Goal: Task Accomplishment & Management: Manage account settings

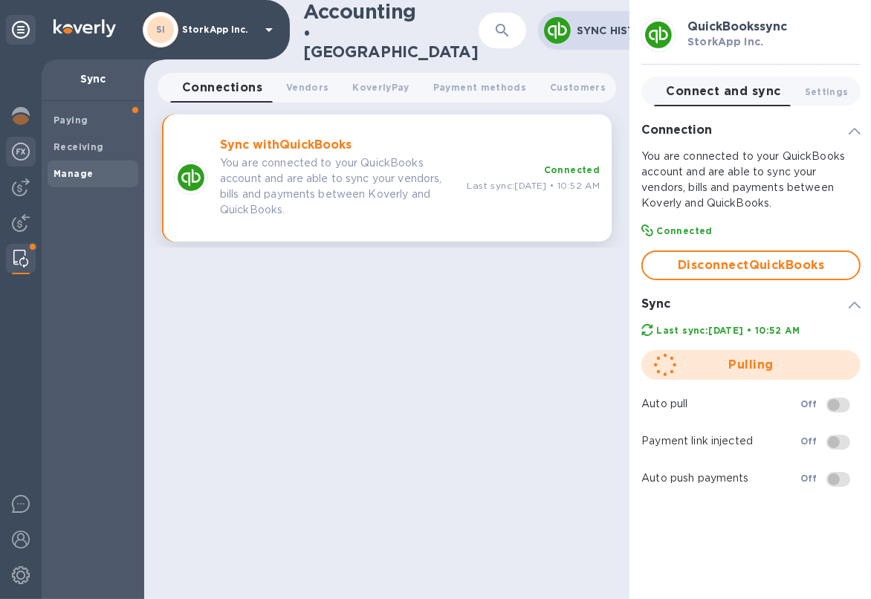
click at [21, 143] on img at bounding box center [21, 152] width 18 height 18
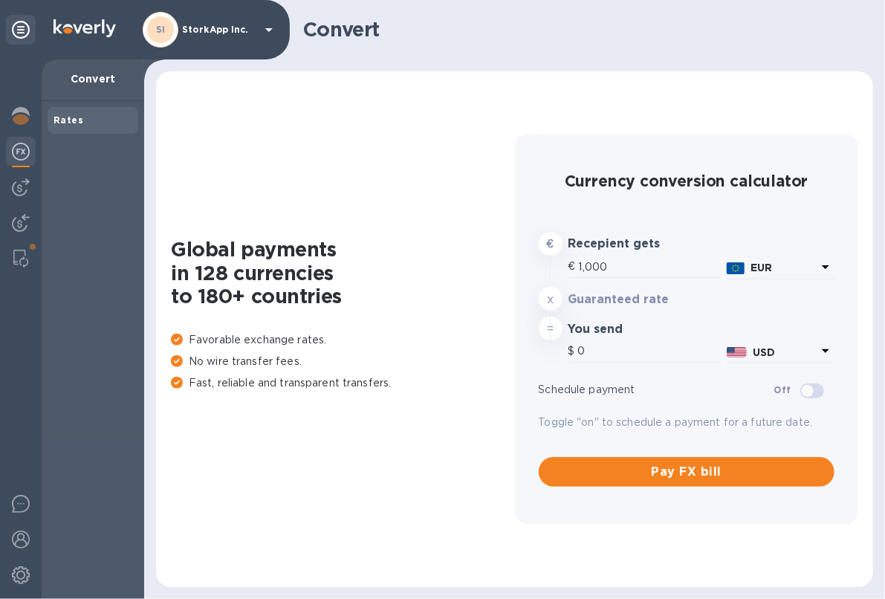
type input "1,180.69"
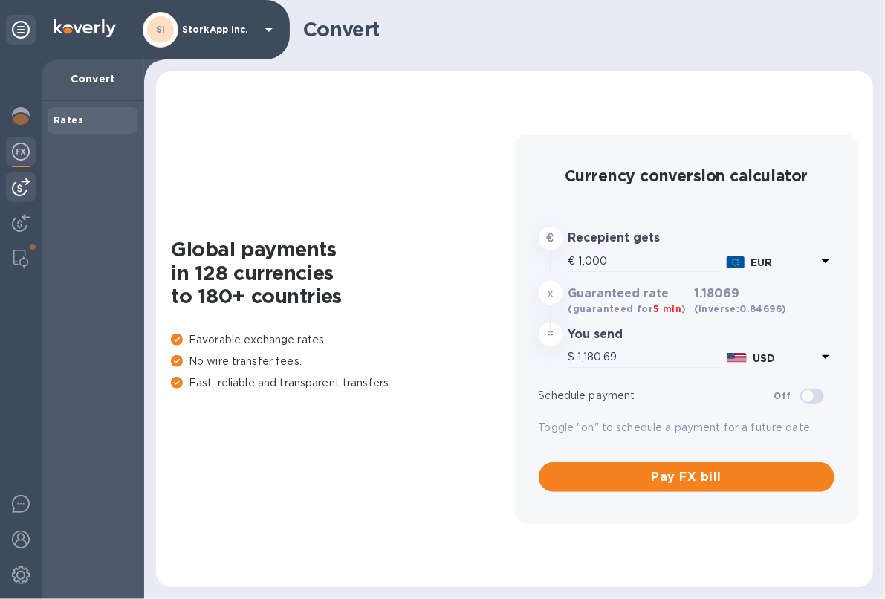
click at [21, 181] on img at bounding box center [21, 187] width 18 height 18
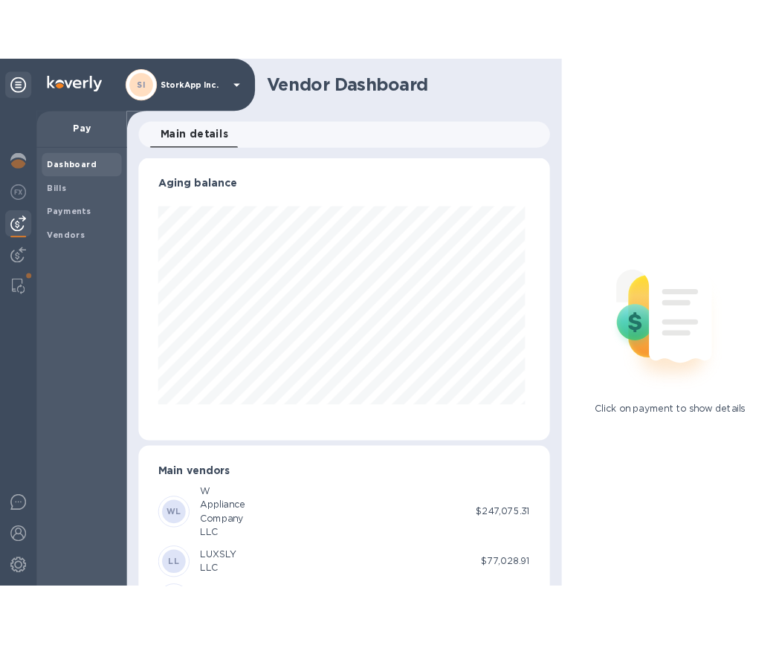
scroll to position [320, 461]
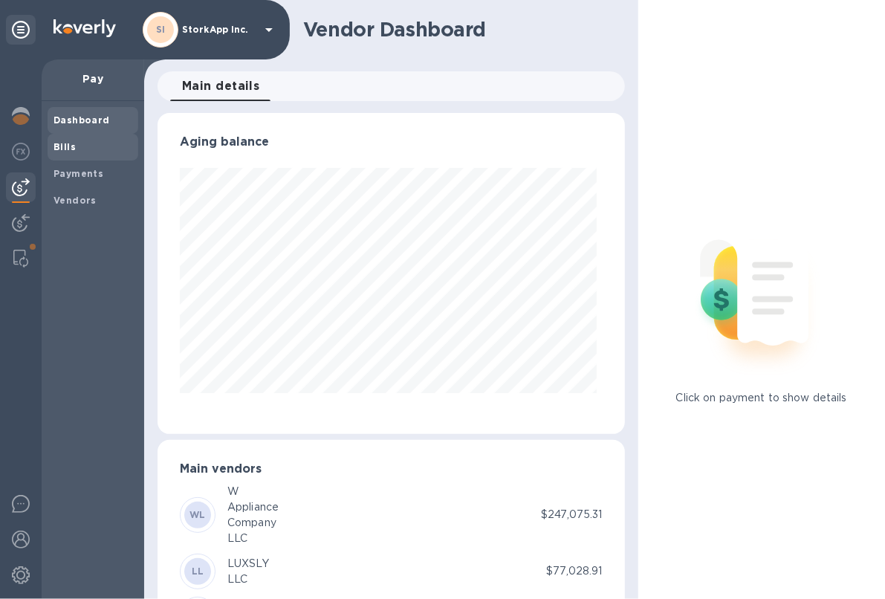
click at [69, 150] on b "Bills" at bounding box center [64, 146] width 22 height 11
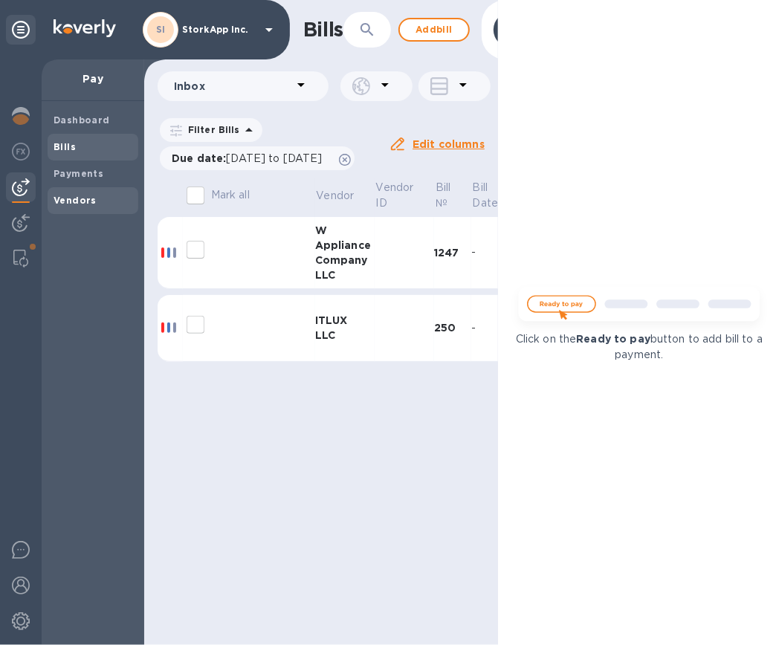
click at [83, 195] on b "Vendors" at bounding box center [74, 200] width 43 height 11
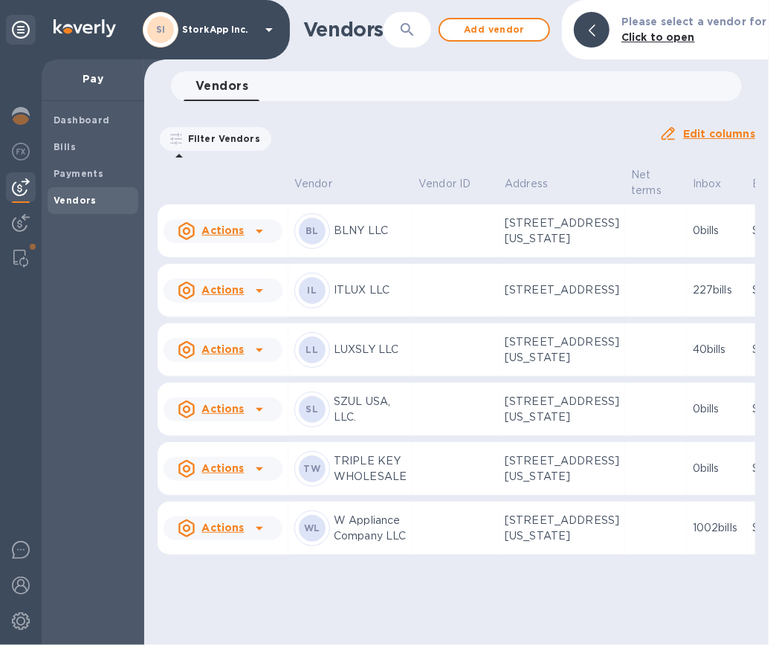
click at [316, 230] on b "BL" at bounding box center [311, 230] width 13 height 11
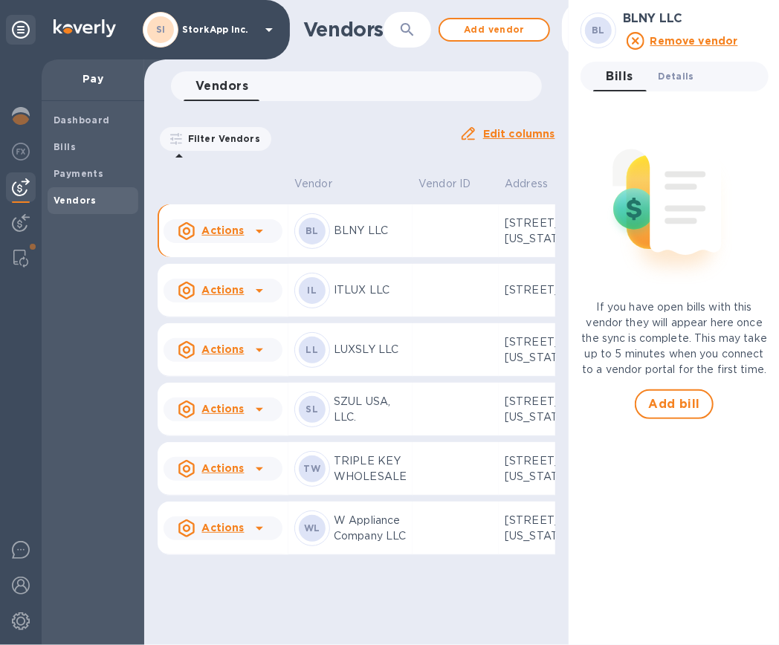
click at [678, 68] on span "Details 0" at bounding box center [676, 76] width 36 height 16
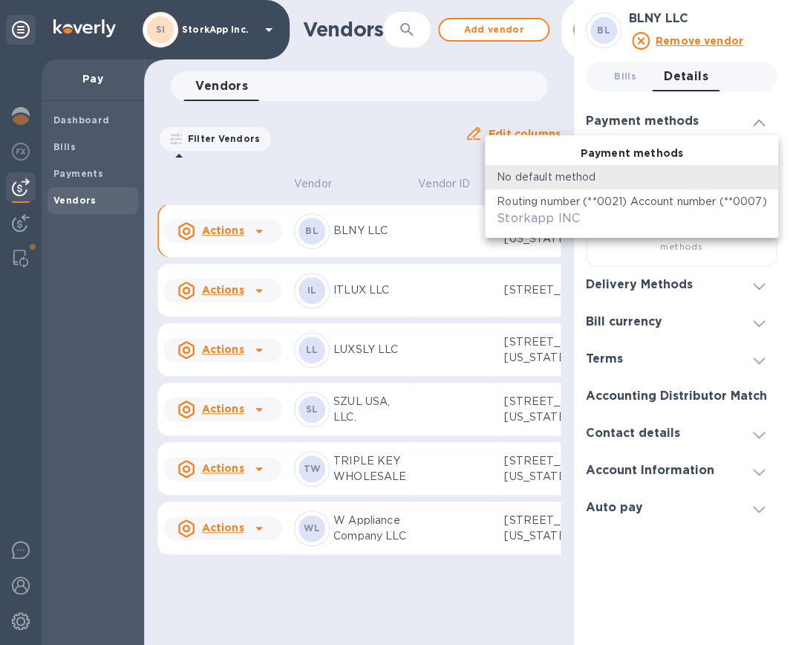
click at [707, 163] on body "SI StorkApp Inc. Pay Dashboard Bills Payments Vendors Vendors ​ Add vendor Vend…" at bounding box center [396, 322] width 793 height 645
click at [707, 163] on li "Payment methods" at bounding box center [631, 153] width 293 height 24
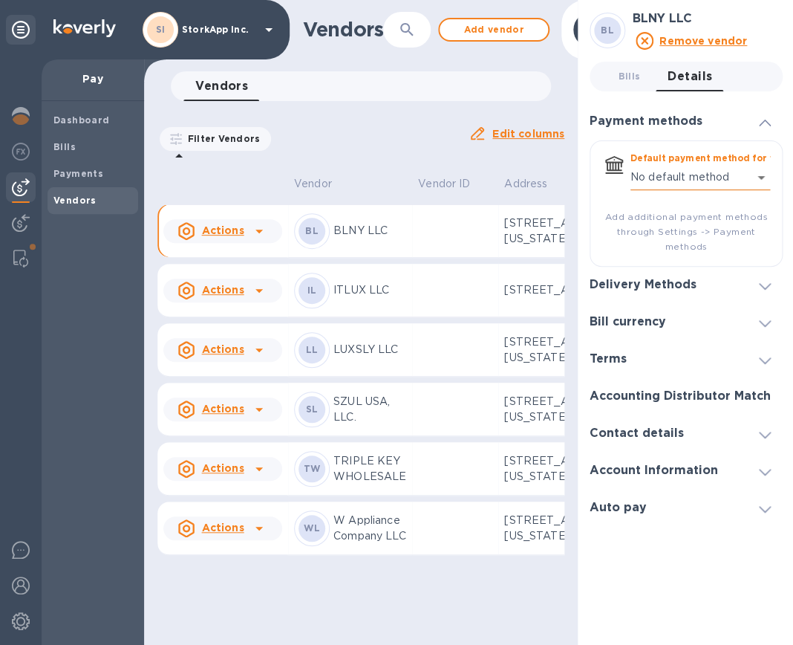
click at [659, 175] on body "SI StorkApp Inc. Pay Dashboard Bills Payments Vendors Vendors ​ Add vendor Vend…" at bounding box center [396, 322] width 793 height 645
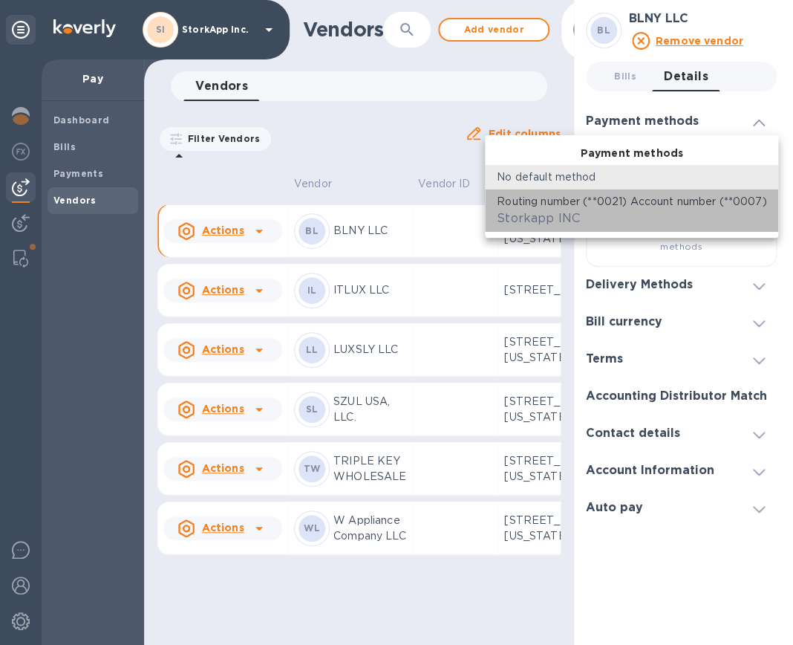
click at [656, 204] on p "Routing number (**0021) Account number (**0007)" at bounding box center [632, 202] width 270 height 16
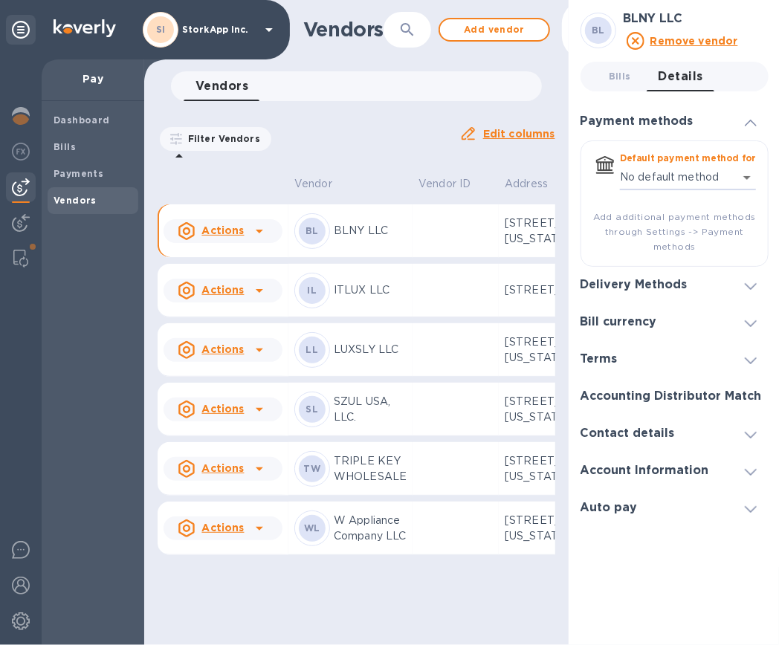
type input "892306134247945831455469770100016"
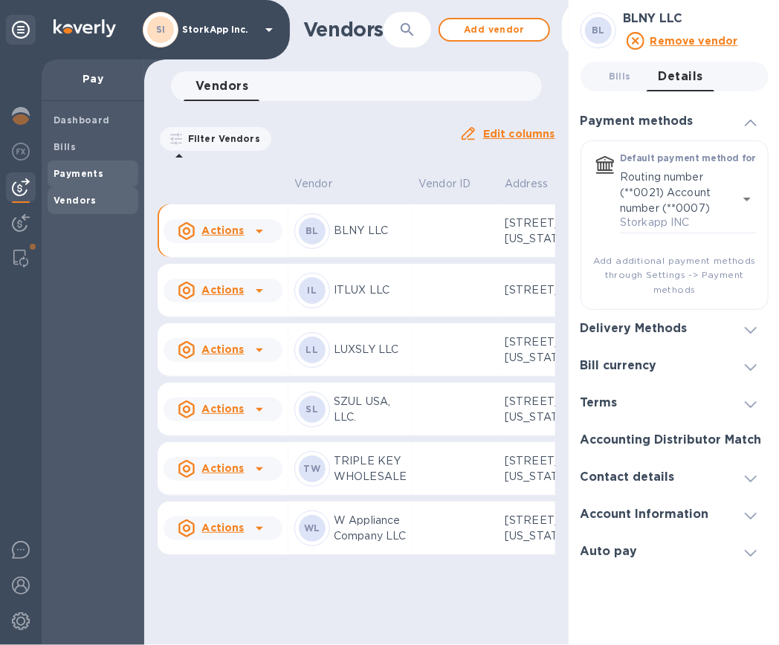
click at [91, 176] on b "Payments" at bounding box center [78, 173] width 50 height 11
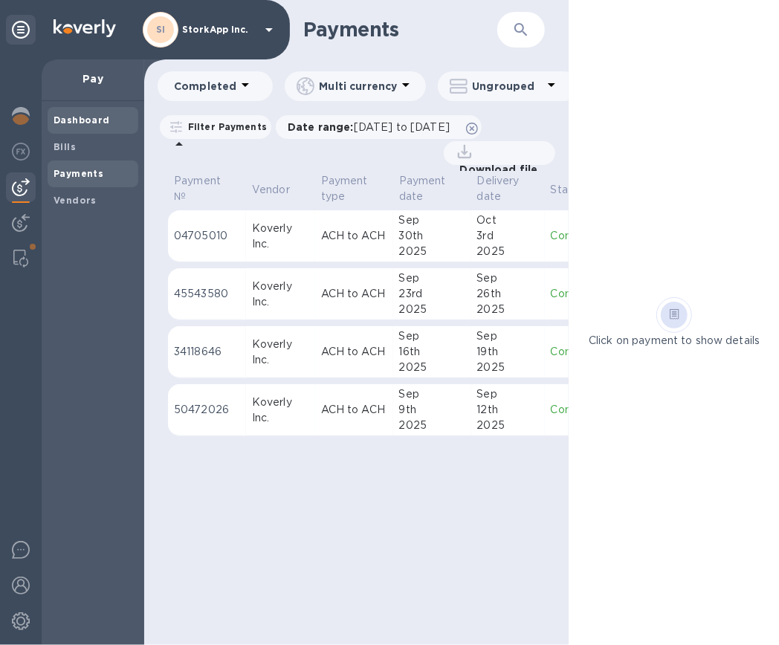
click at [97, 120] on b "Dashboard" at bounding box center [81, 119] width 56 height 11
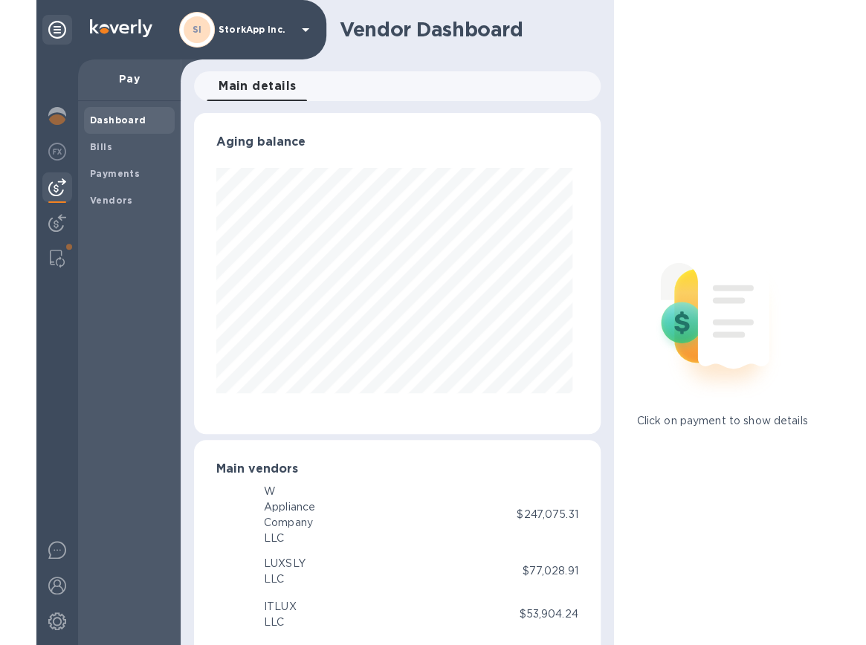
scroll to position [320, 400]
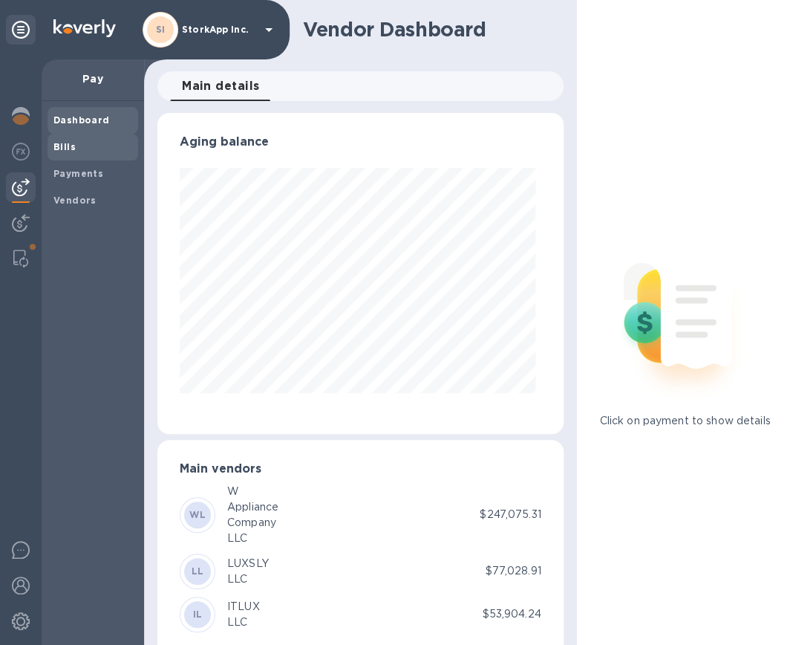
click at [71, 143] on b "Bills" at bounding box center [64, 146] width 22 height 11
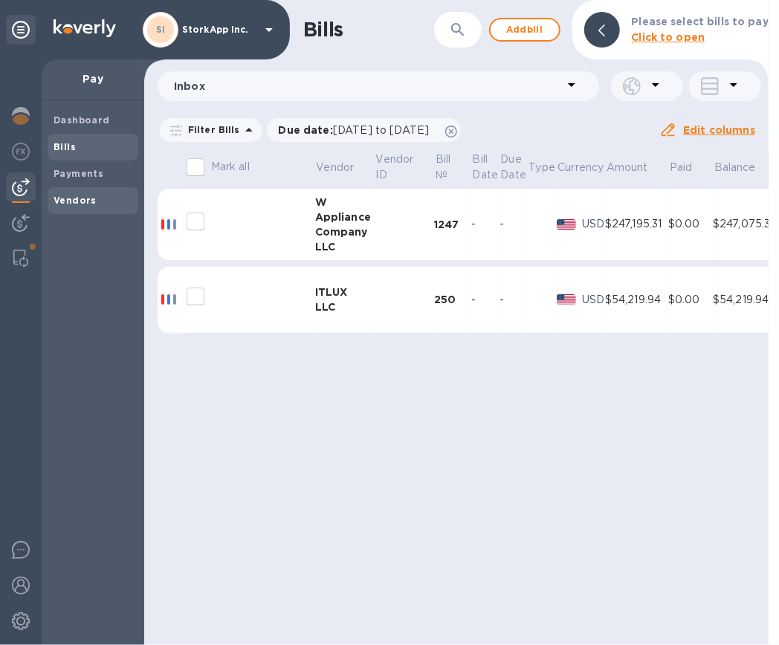
click at [64, 201] on b "Vendors" at bounding box center [74, 200] width 43 height 11
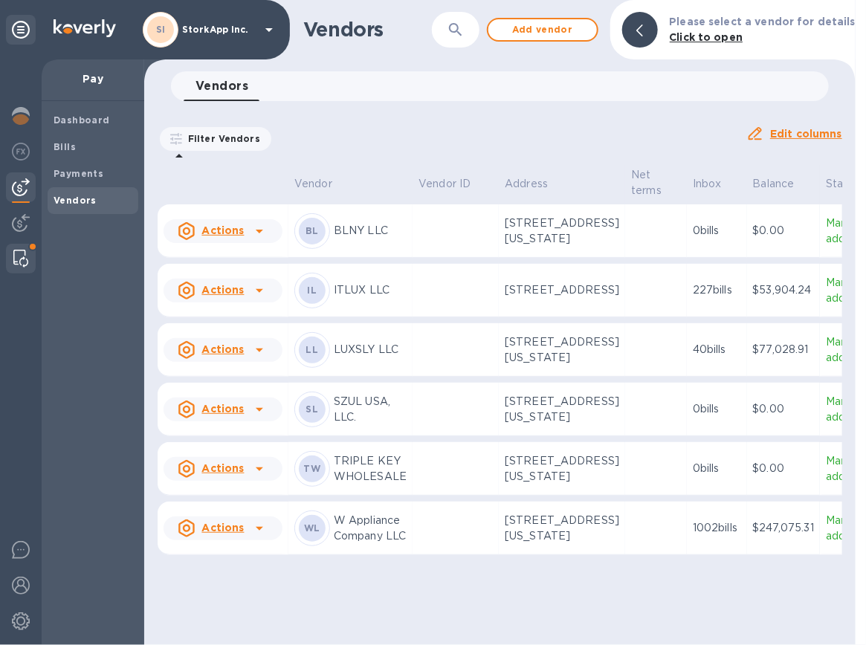
click at [28, 248] on div at bounding box center [20, 259] width 27 height 30
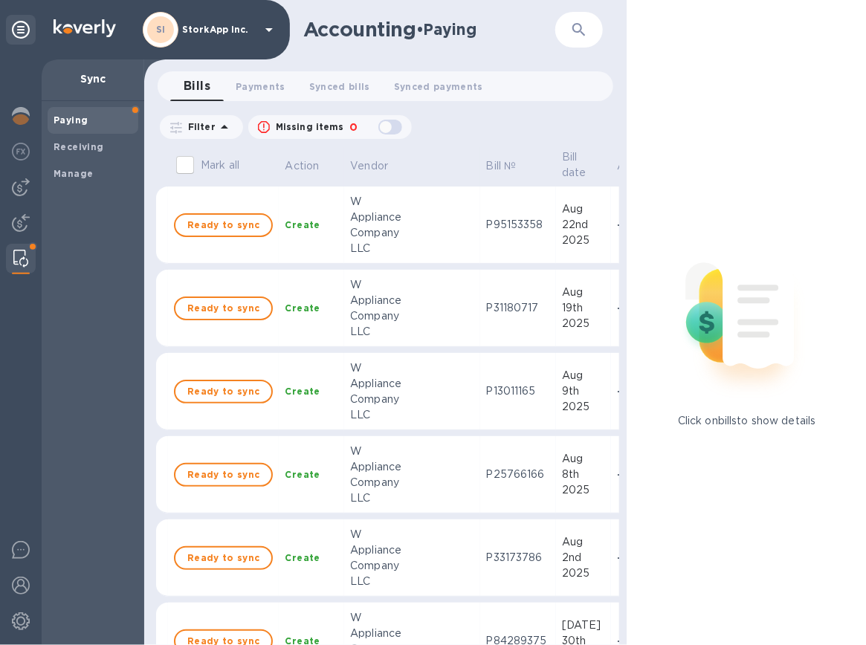
click at [72, 123] on b "Paying" at bounding box center [70, 119] width 34 height 11
click at [69, 175] on b "Manage" at bounding box center [72, 173] width 39 height 11
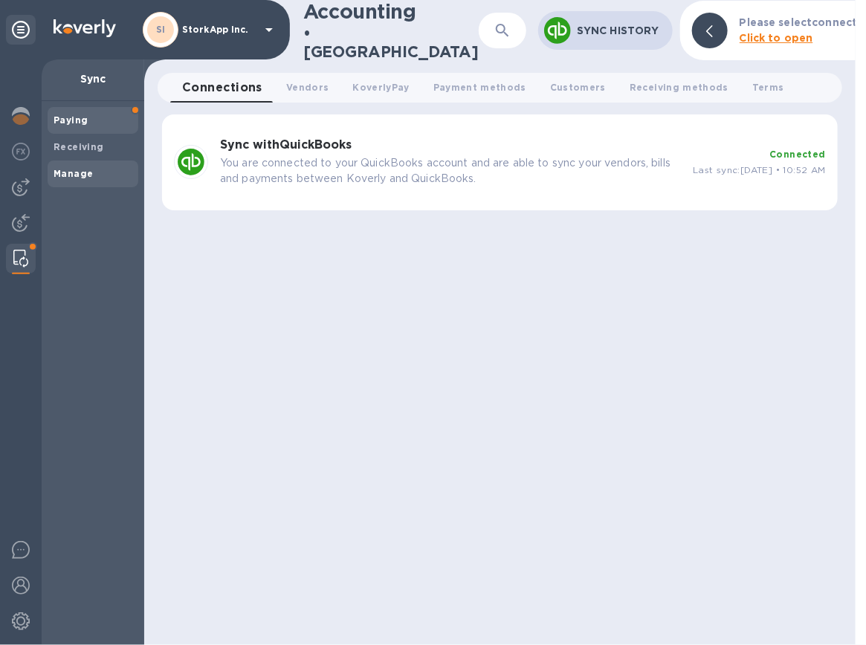
click at [76, 130] on div "Paying" at bounding box center [93, 120] width 91 height 27
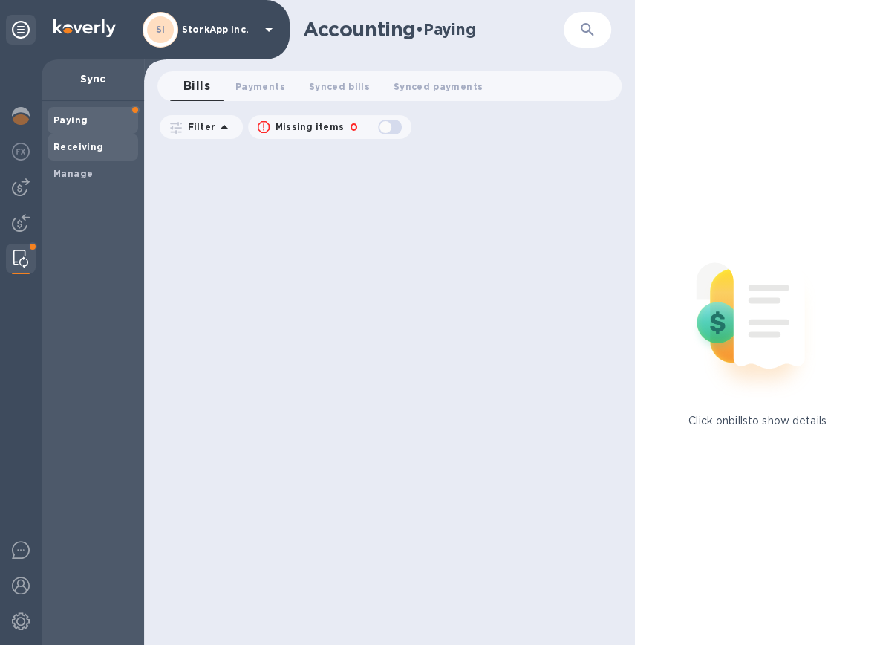
click at [75, 143] on b "Receiving" at bounding box center [78, 146] width 51 height 11
click at [69, 115] on b "Paying" at bounding box center [70, 119] width 34 height 11
